Goal: Information Seeking & Learning: Learn about a topic

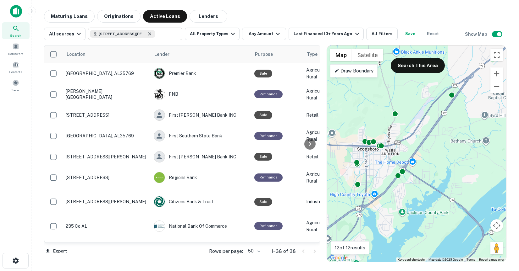
click at [148, 34] on icon at bounding box center [149, 33] width 3 height 3
type input "**********"
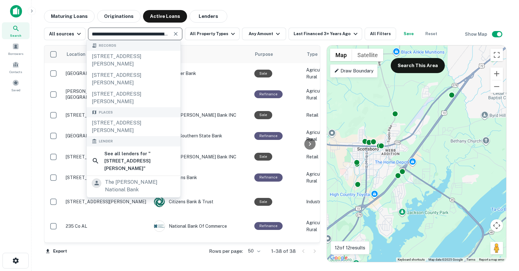
click at [172, 33] on icon "Clear" at bounding box center [175, 34] width 6 height 6
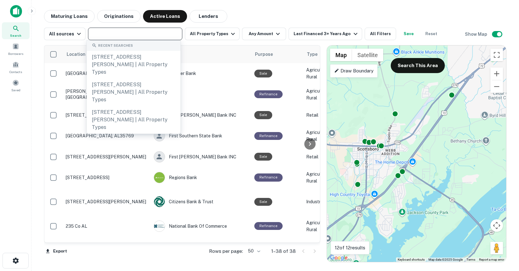
click at [134, 34] on input "text" at bounding box center [135, 34] width 90 height 9
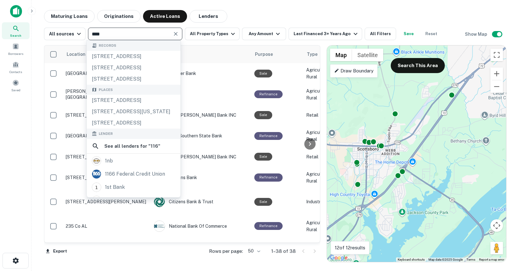
type input "***"
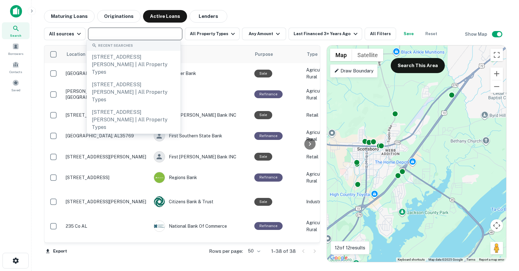
click at [126, 35] on input "text" at bounding box center [135, 34] width 90 height 9
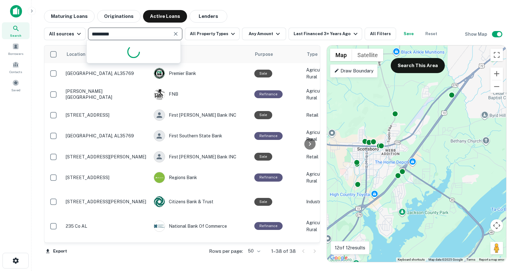
type input "**********"
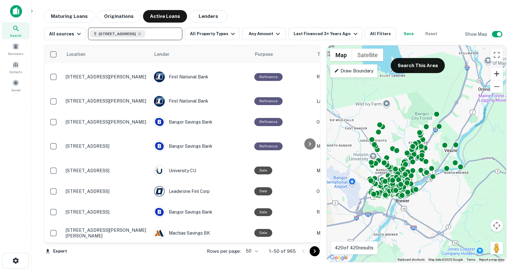
click at [496, 75] on button "Zoom in" at bounding box center [496, 74] width 13 height 13
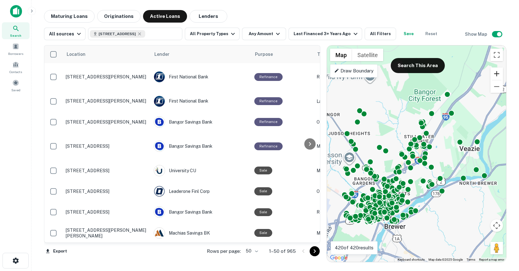
click at [496, 75] on button "Zoom in" at bounding box center [496, 74] width 13 height 13
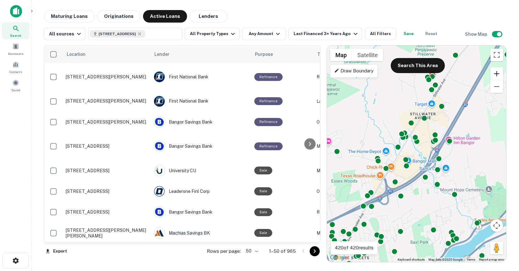
click at [496, 75] on button "Zoom in" at bounding box center [496, 74] width 13 height 13
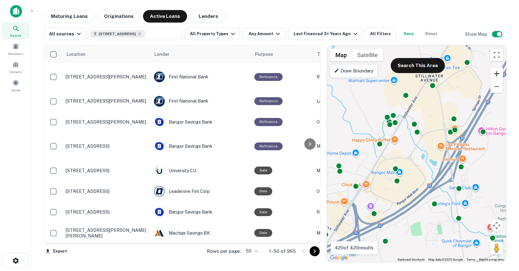
click at [496, 75] on button "Zoom in" at bounding box center [496, 74] width 13 height 13
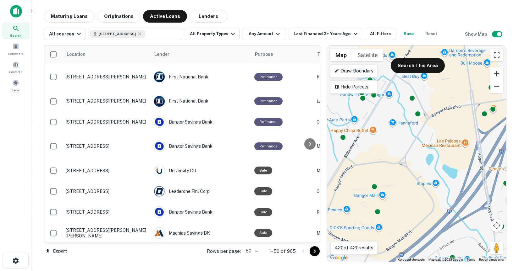
click at [496, 75] on button "Zoom in" at bounding box center [496, 74] width 13 height 13
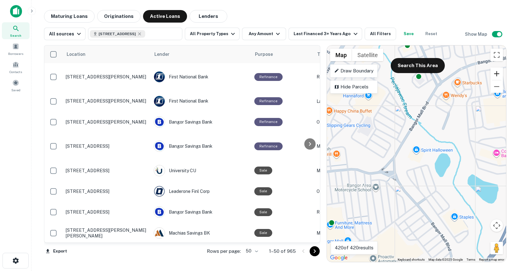
click at [496, 75] on button "Zoom in" at bounding box center [496, 74] width 13 height 13
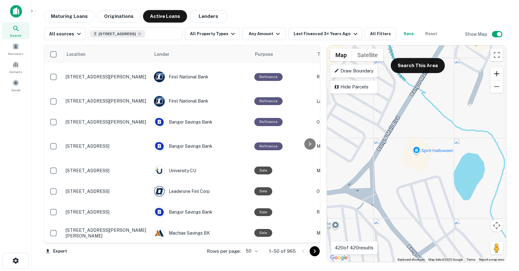
click at [496, 75] on button "Zoom in" at bounding box center [496, 74] width 13 height 13
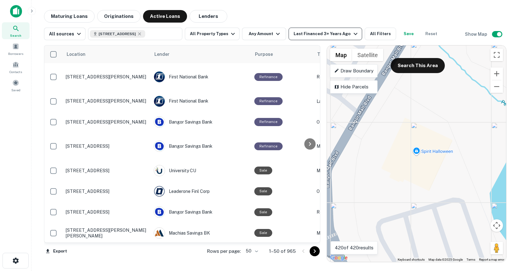
click at [318, 37] on div "Last Financed 3+ Years Ago" at bounding box center [325, 34] width 65 height 8
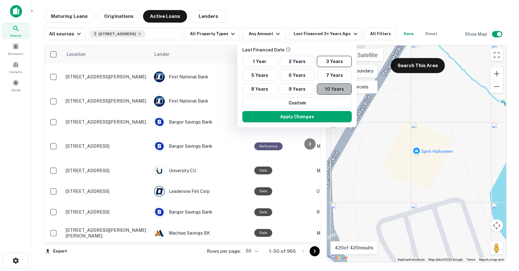
click at [329, 91] on button "10 Years" at bounding box center [334, 89] width 35 height 11
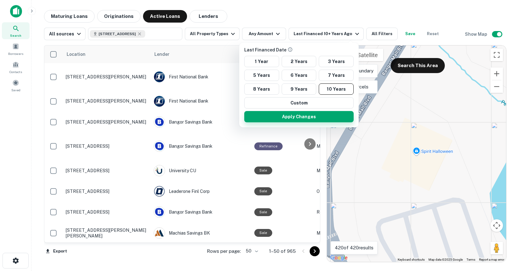
click at [299, 116] on button "Apply Changes" at bounding box center [298, 116] width 109 height 11
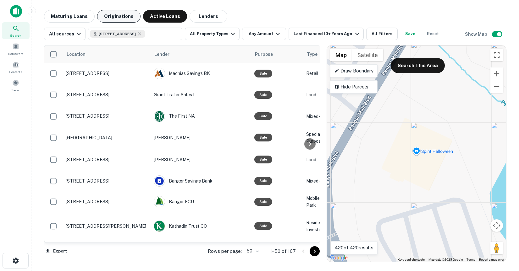
click at [121, 16] on button "Originations" at bounding box center [118, 16] width 43 height 13
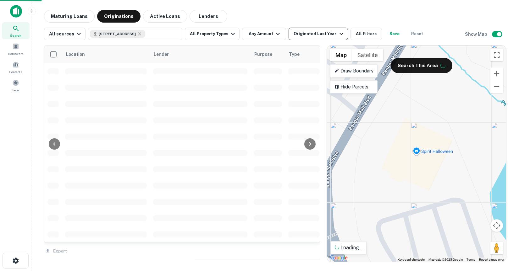
click at [313, 33] on div "Originated Last Year" at bounding box center [318, 34] width 51 height 8
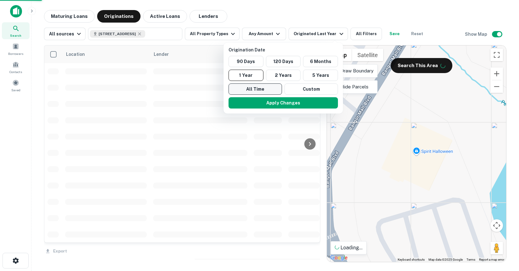
click at [252, 89] on button "All Time" at bounding box center [254, 89] width 53 height 11
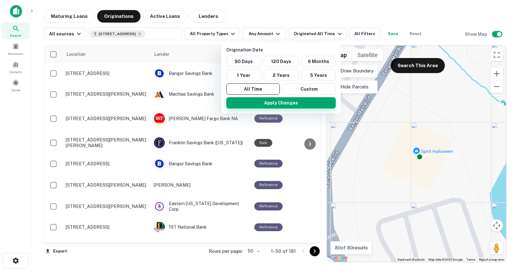
click at [259, 102] on button "Apply Changes" at bounding box center [280, 102] width 109 height 11
